Goal: Task Accomplishment & Management: Manage account settings

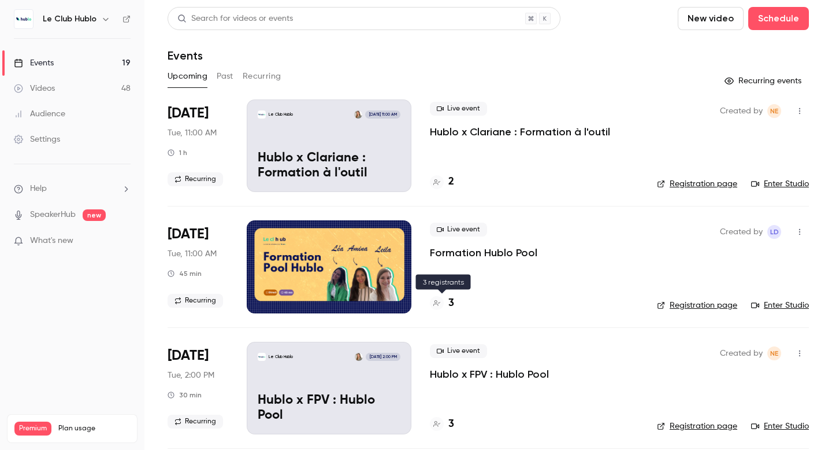
click at [451, 301] on h4 "3" at bounding box center [452, 303] width 6 height 16
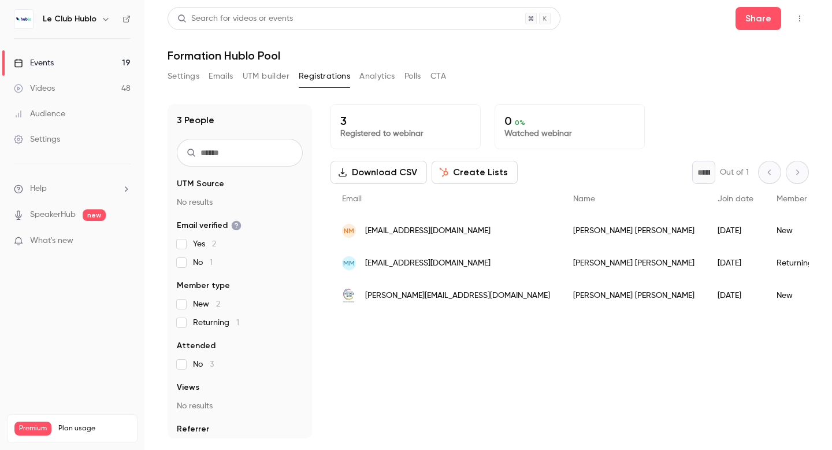
drag, startPoint x: 557, startPoint y: 295, endPoint x: 365, endPoint y: 297, distance: 191.3
click at [365, 297] on div "[PERSON_NAME][EMAIL_ADDRESS][DOMAIN_NAME]" at bounding box center [446, 295] width 231 height 32
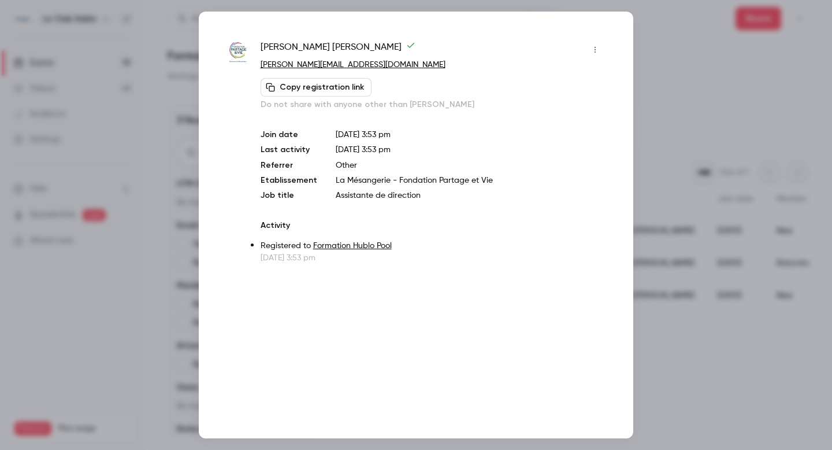
drag, startPoint x: 454, startPoint y: 62, endPoint x: 261, endPoint y: 64, distance: 193.1
click at [261, 64] on p "[PERSON_NAME][EMAIL_ADDRESS][DOMAIN_NAME]" at bounding box center [433, 65] width 344 height 12
copy link "[PERSON_NAME][EMAIL_ADDRESS][DOMAIN_NAME]"
click at [669, 43] on div at bounding box center [416, 225] width 832 height 450
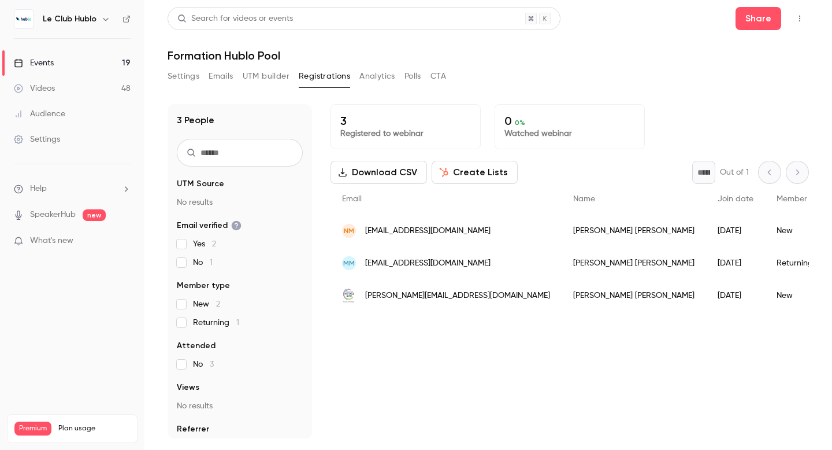
click at [72, 60] on link "Events 19" at bounding box center [72, 62] width 145 height 25
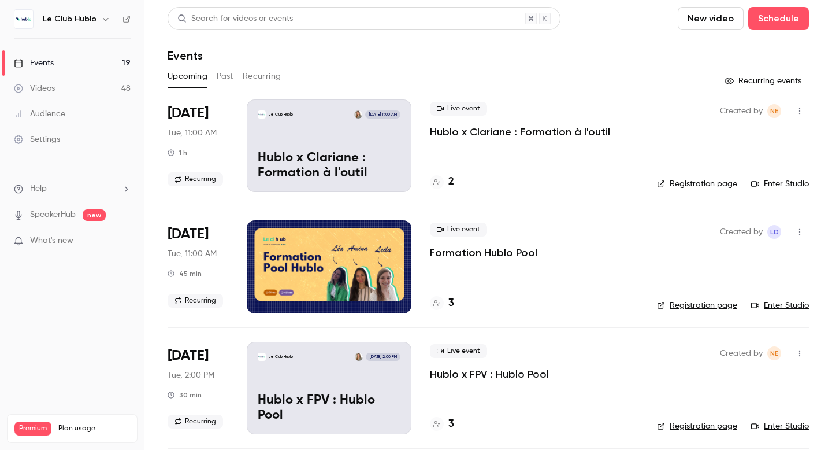
click at [801, 232] on icon "button" at bounding box center [799, 232] width 9 height 8
click at [732, 379] on div "Delete" at bounding box center [756, 382] width 88 height 12
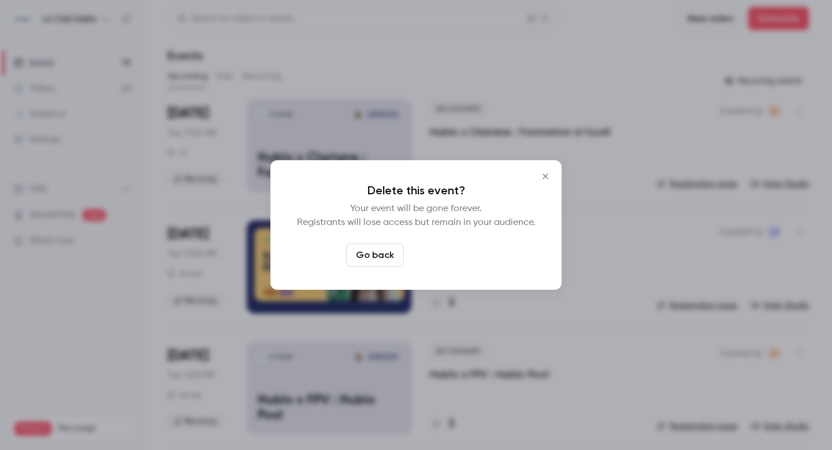
click at [464, 253] on button "Delete event" at bounding box center [447, 254] width 77 height 23
